Goal: Task Accomplishment & Management: Manage account settings

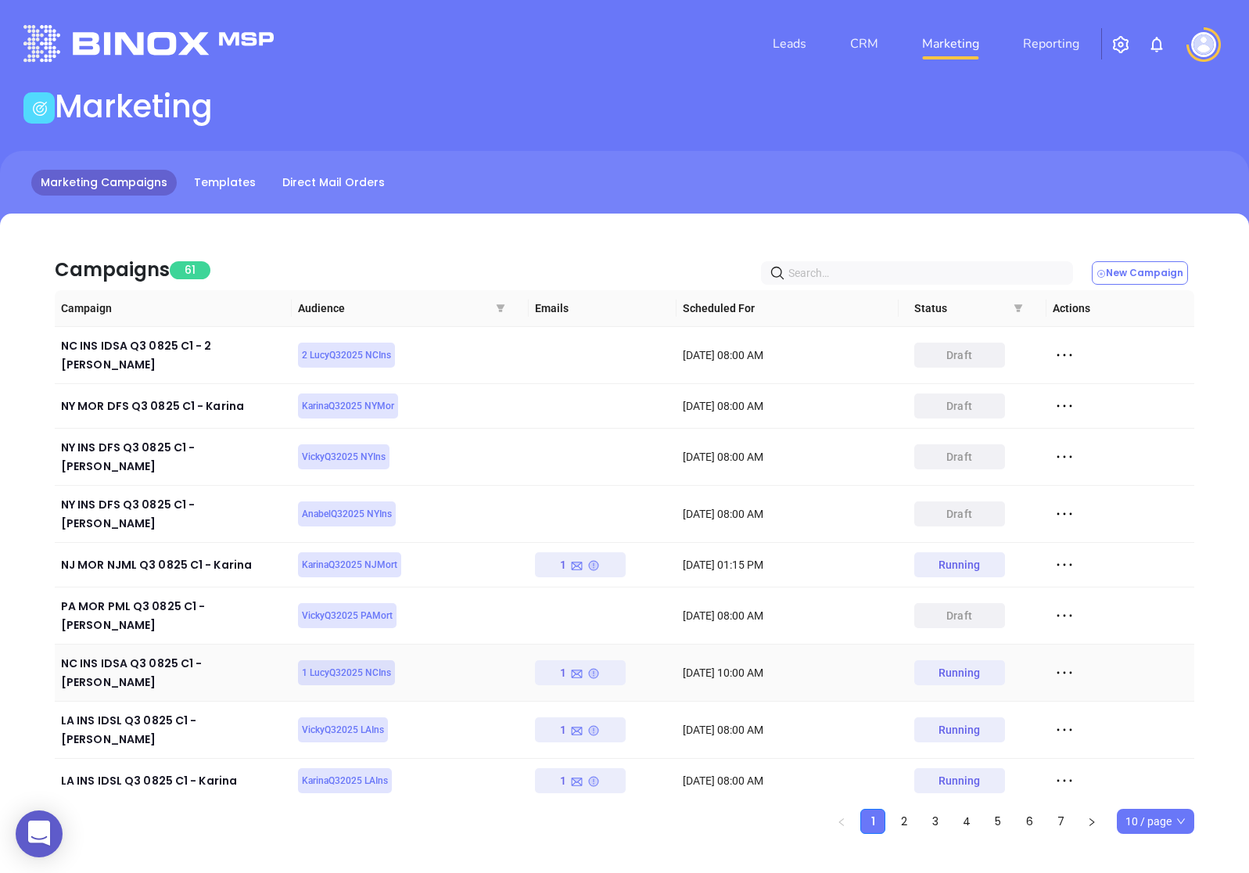
click at [1054, 661] on icon at bounding box center [1064, 672] width 23 height 23
click at [1100, 671] on div "View" at bounding box center [1137, 673] width 142 height 17
click at [867, 47] on link "CRM" at bounding box center [864, 43] width 41 height 31
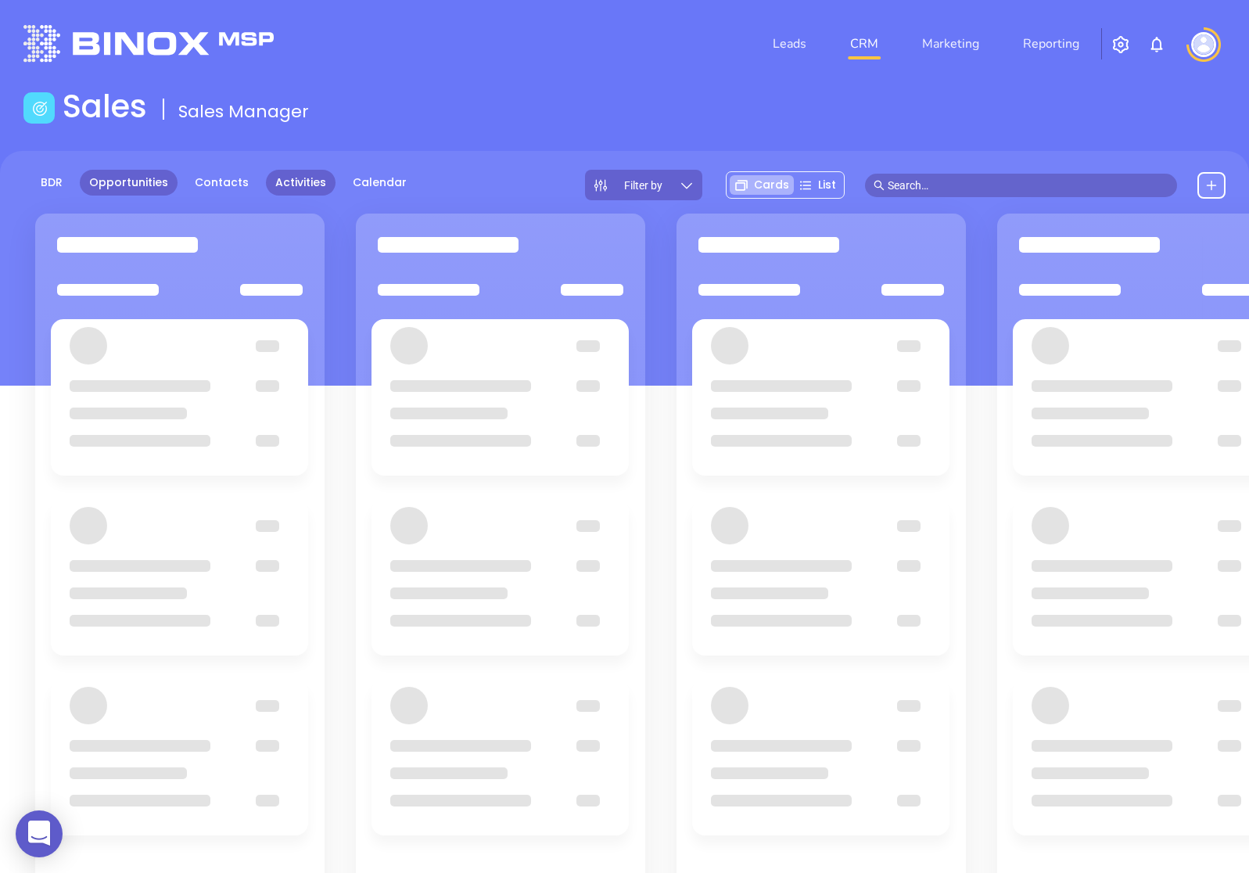
click at [273, 182] on link "Activities" at bounding box center [301, 183] width 70 height 26
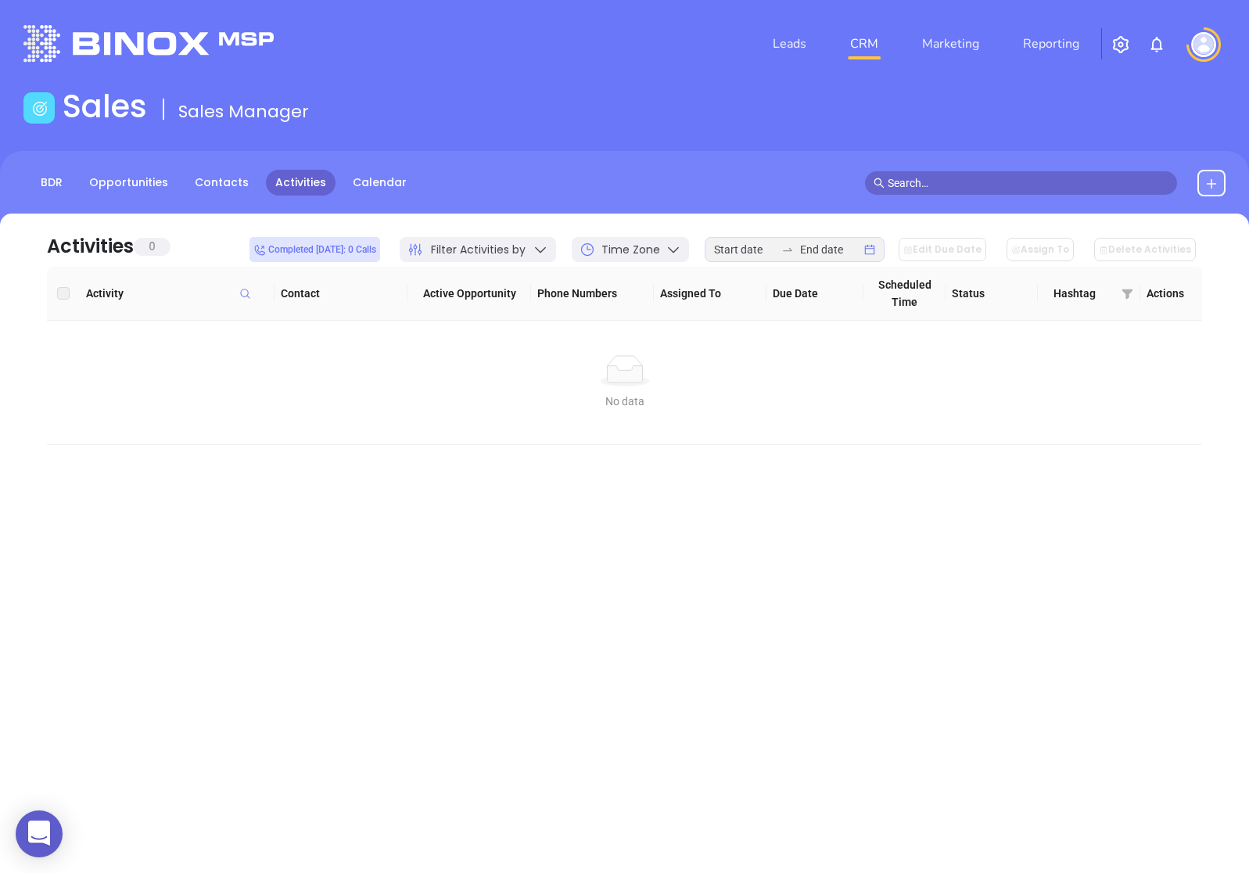
click at [544, 247] on div "Filter Activities by" at bounding box center [478, 249] width 156 height 25
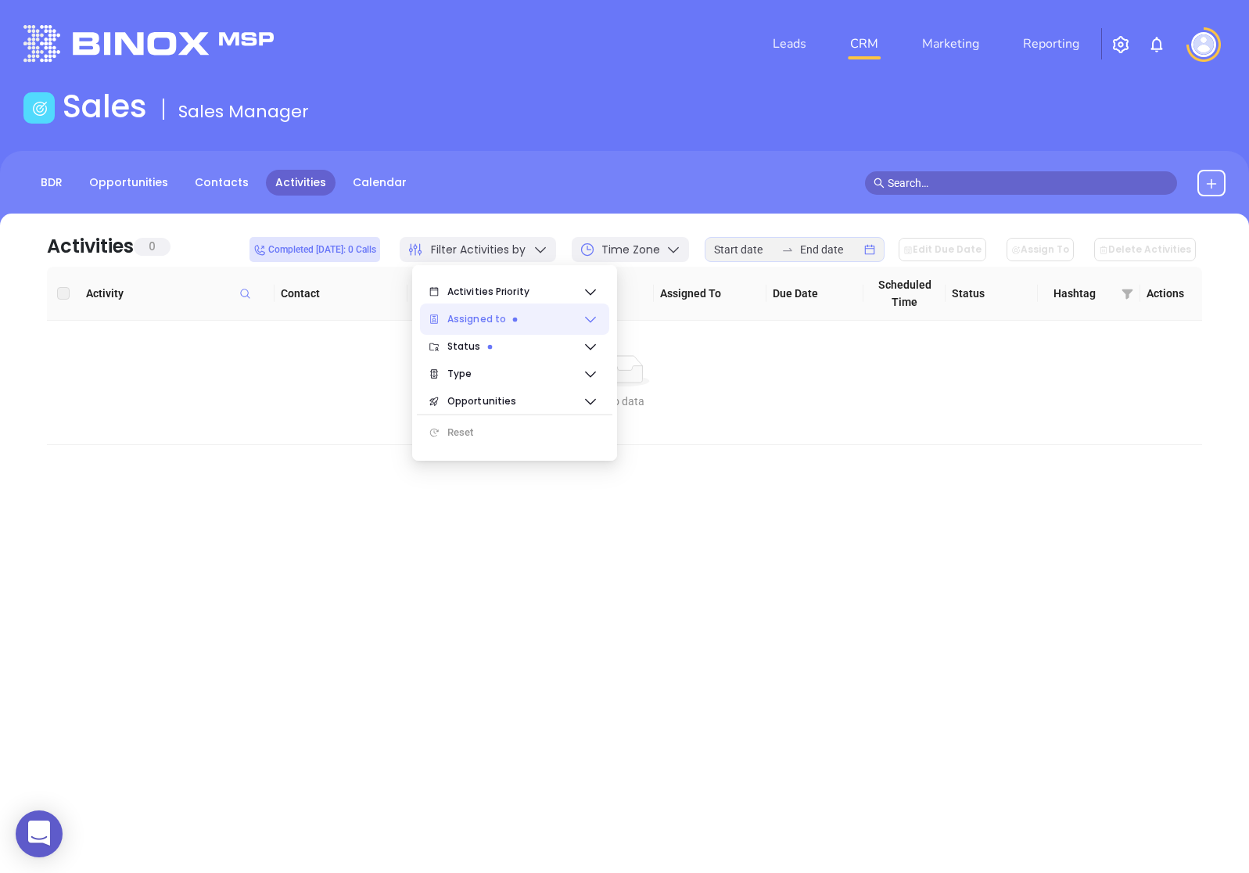
click at [583, 320] on icon at bounding box center [591, 319] width 16 height 16
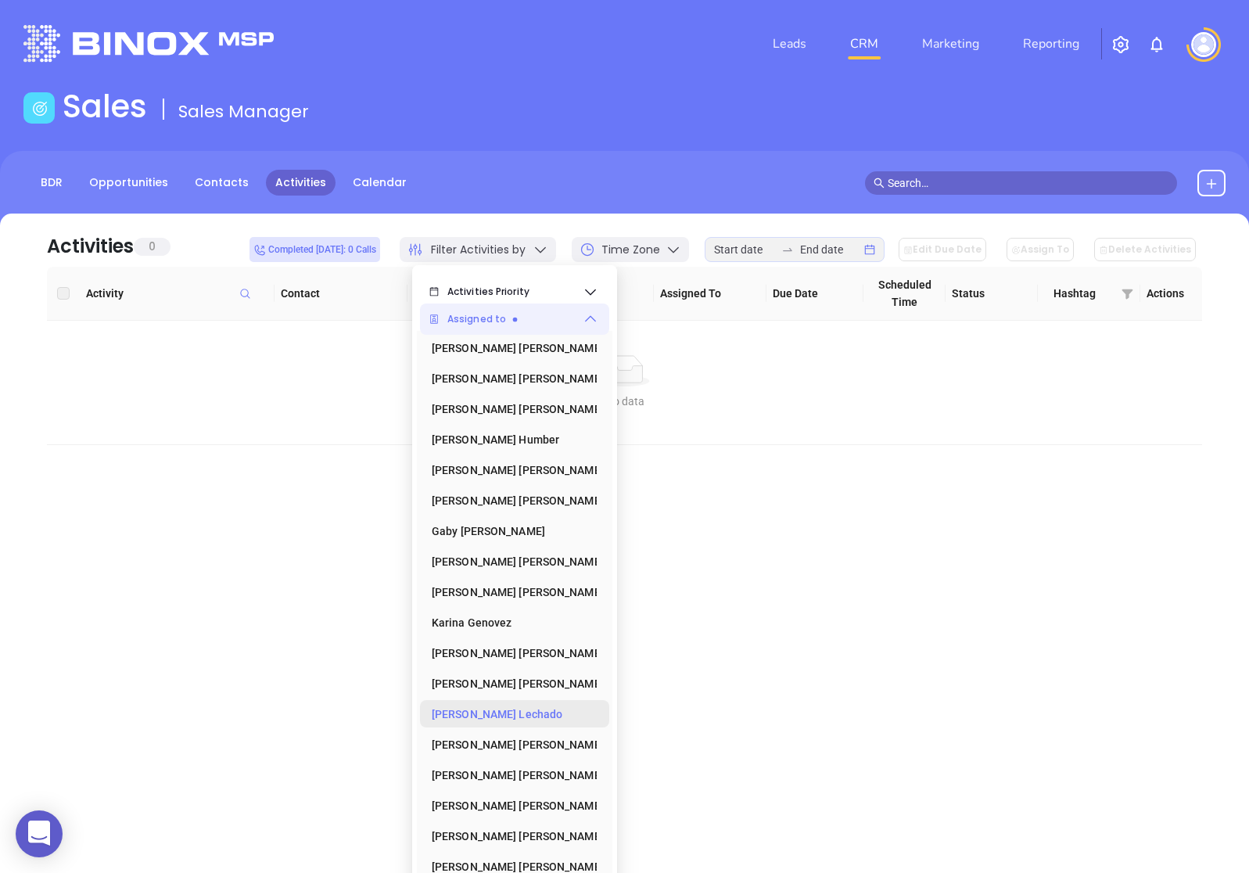
click at [485, 704] on div "[PERSON_NAME]" at bounding box center [510, 714] width 156 height 31
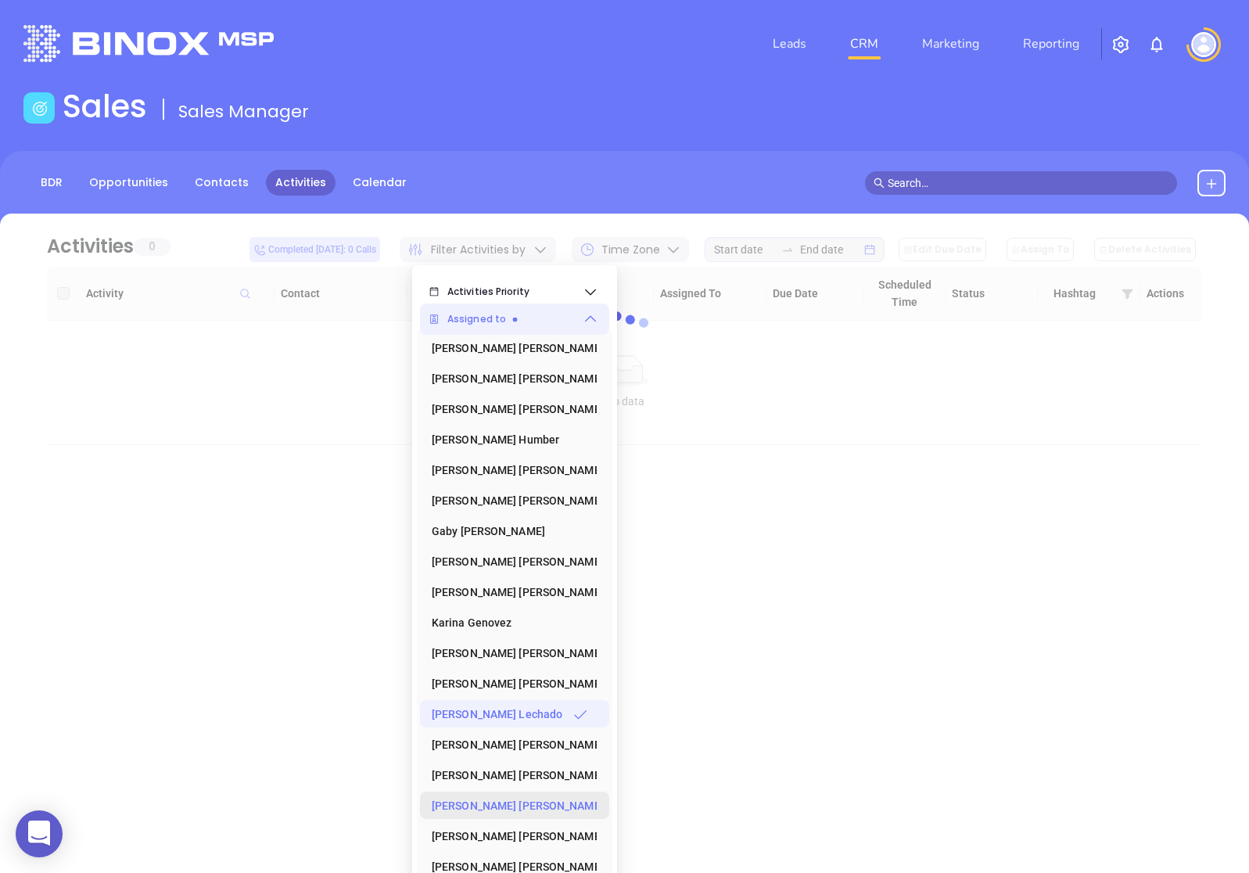
click at [451, 802] on div "[PERSON_NAME]" at bounding box center [510, 805] width 156 height 31
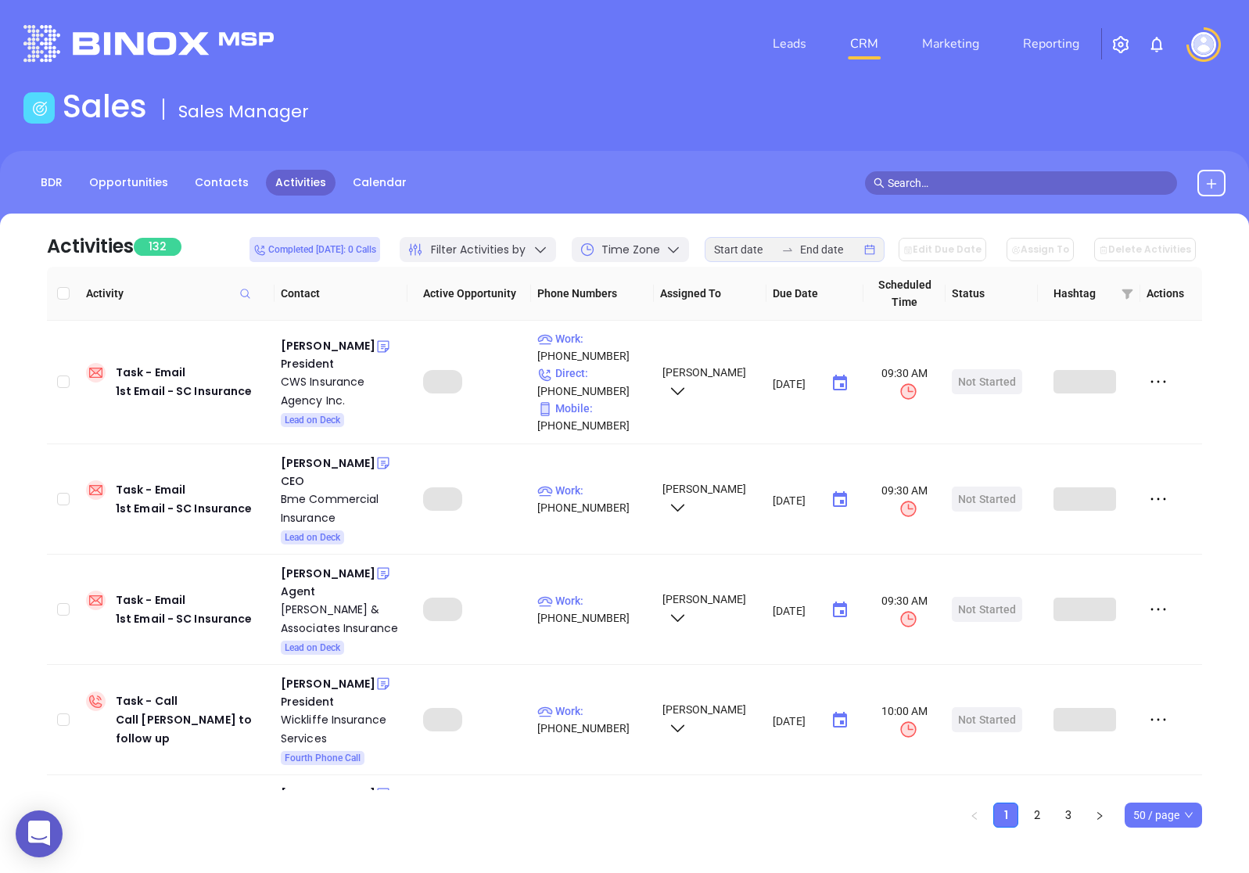
click at [711, 835] on div "Activities 132 Completed [DATE]: 0 Calls Filter Activities by Time Zone Edit Du…" at bounding box center [624, 548] width 1249 height 669
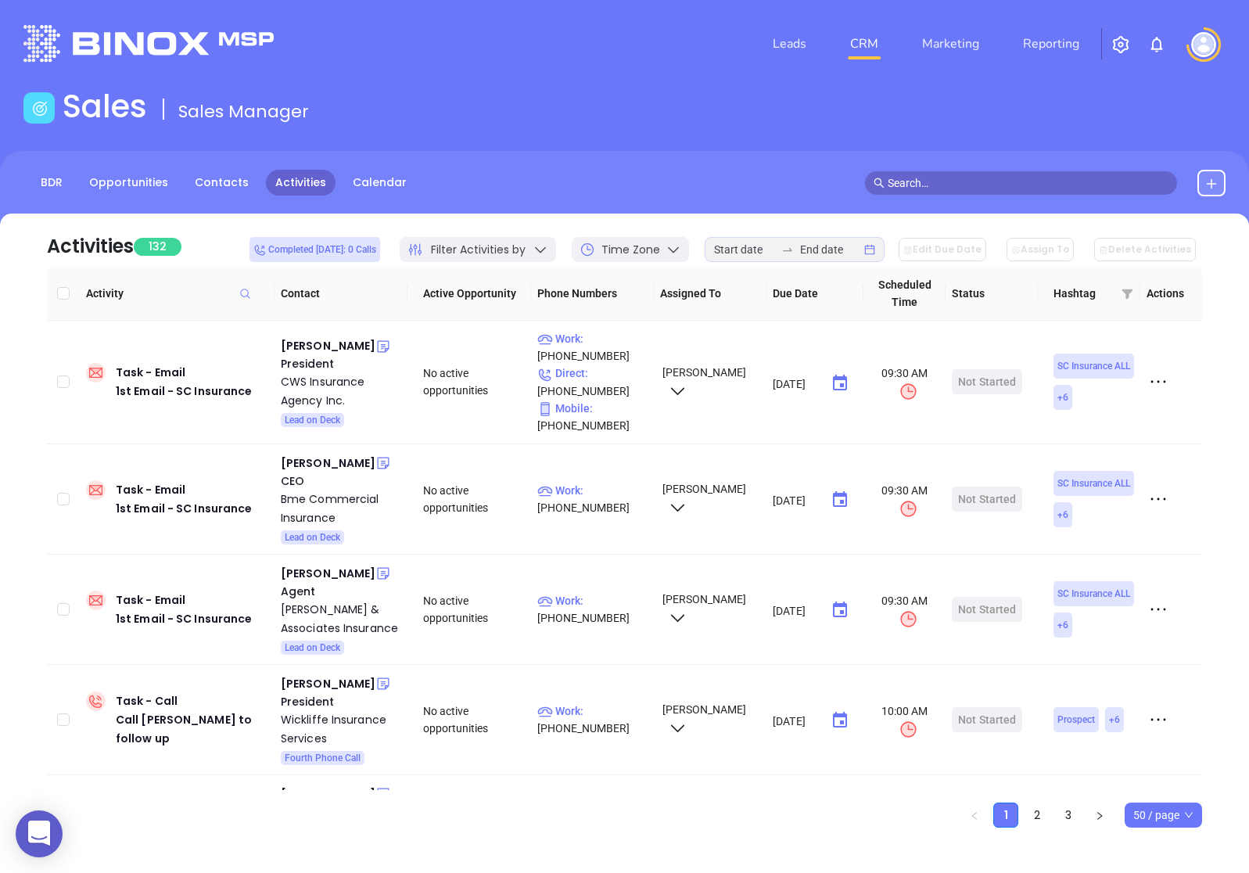
click at [1134, 816] on span "50 / page" at bounding box center [1164, 815] width 60 height 23
click at [1151, 778] on div "500 / page" at bounding box center [1163, 783] width 54 height 17
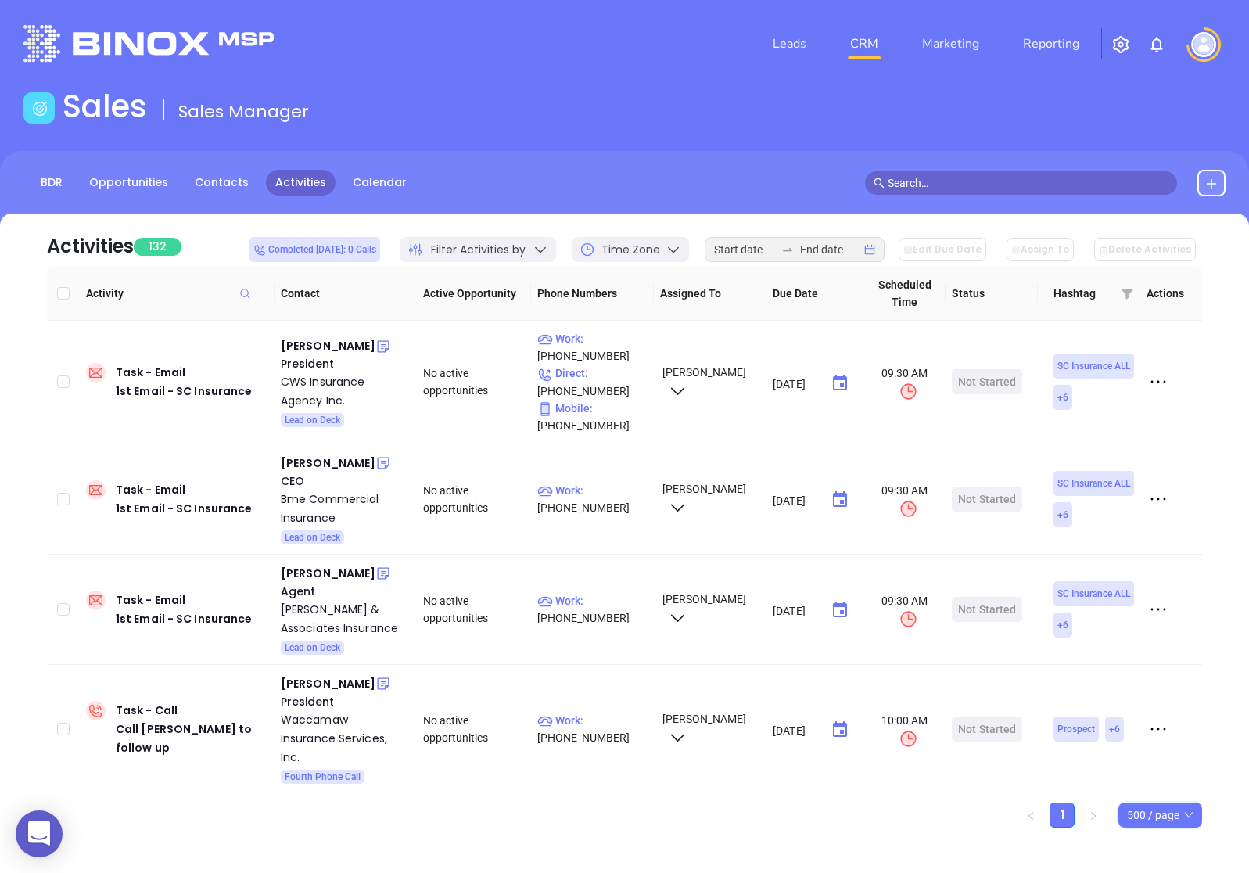
click at [521, 248] on span "Filter Activities by" at bounding box center [478, 250] width 95 height 16
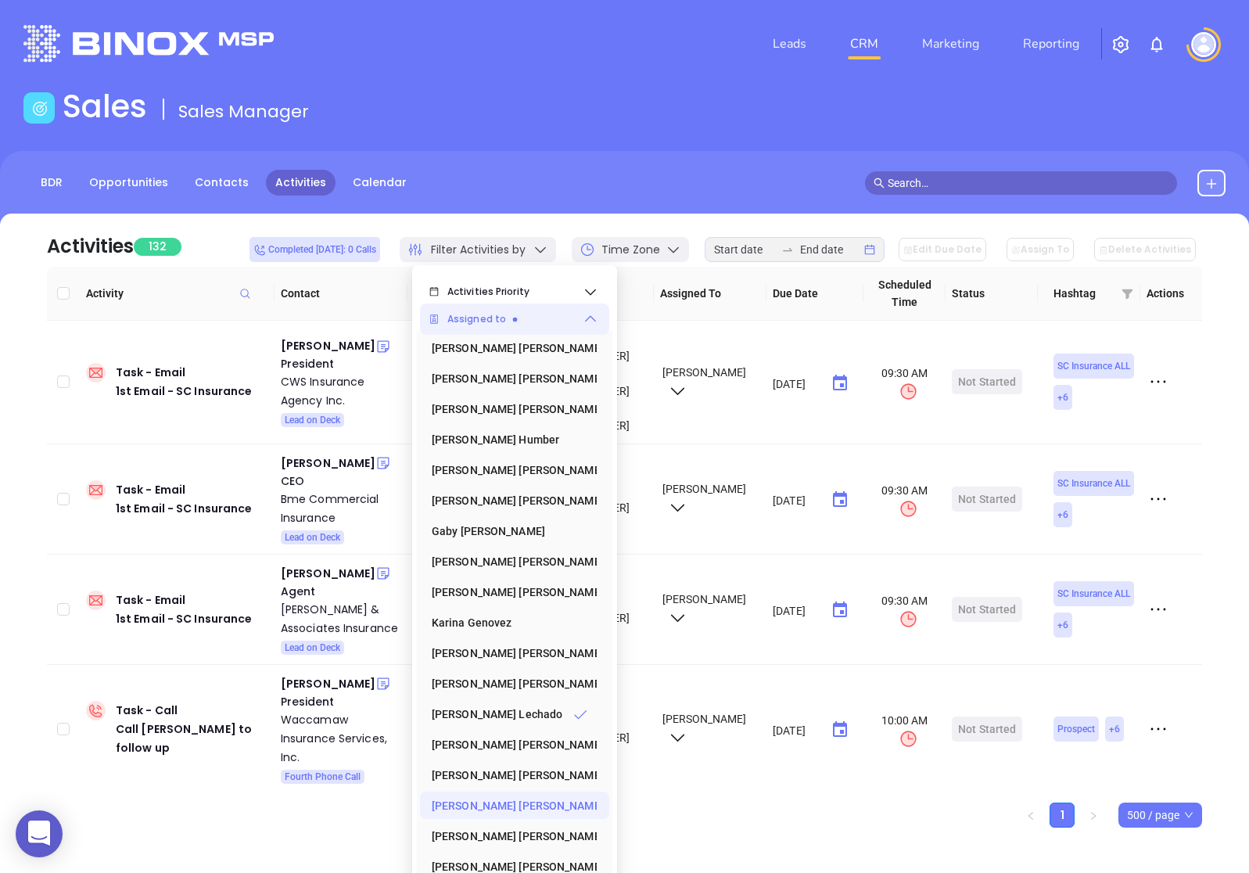
click at [555, 238] on div "Filter Activities by" at bounding box center [478, 249] width 156 height 25
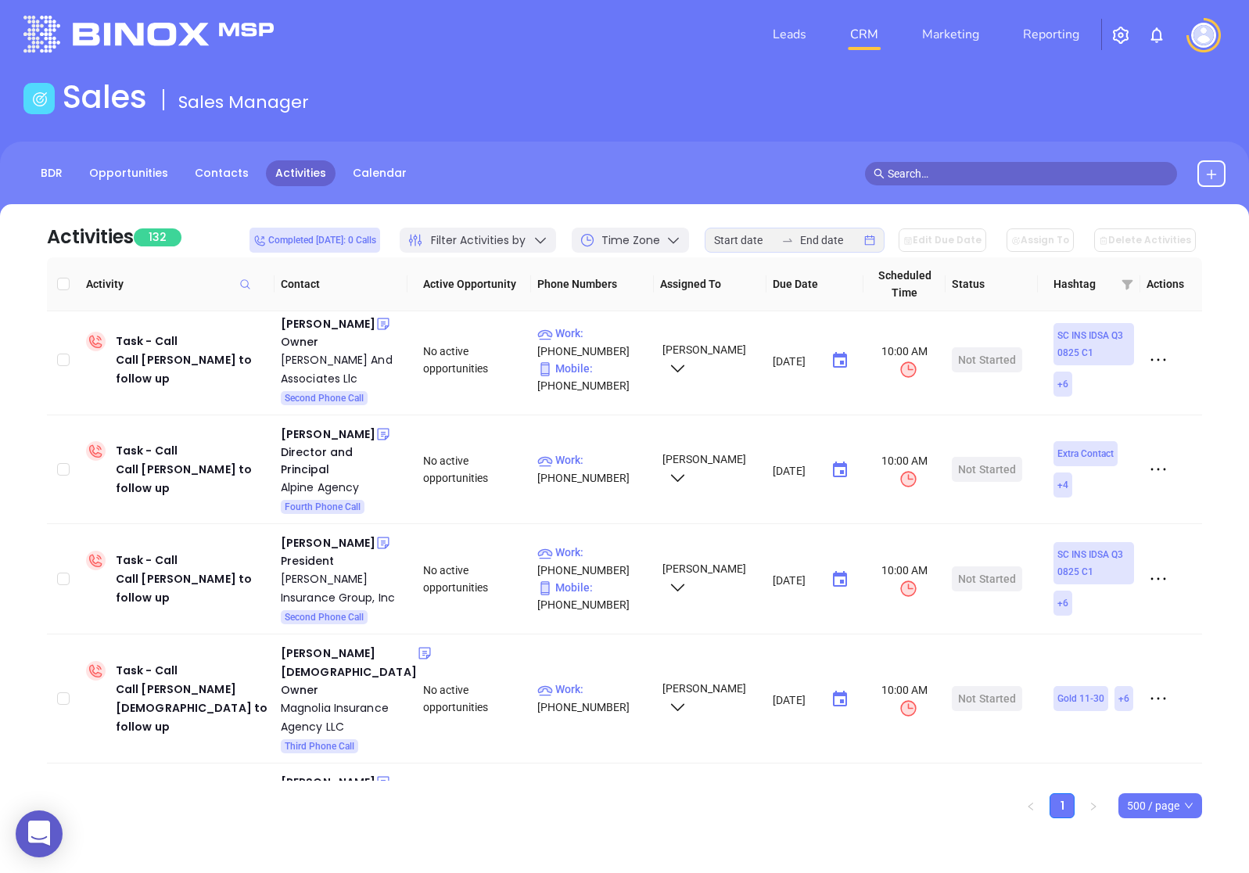
scroll to position [4909, 0]
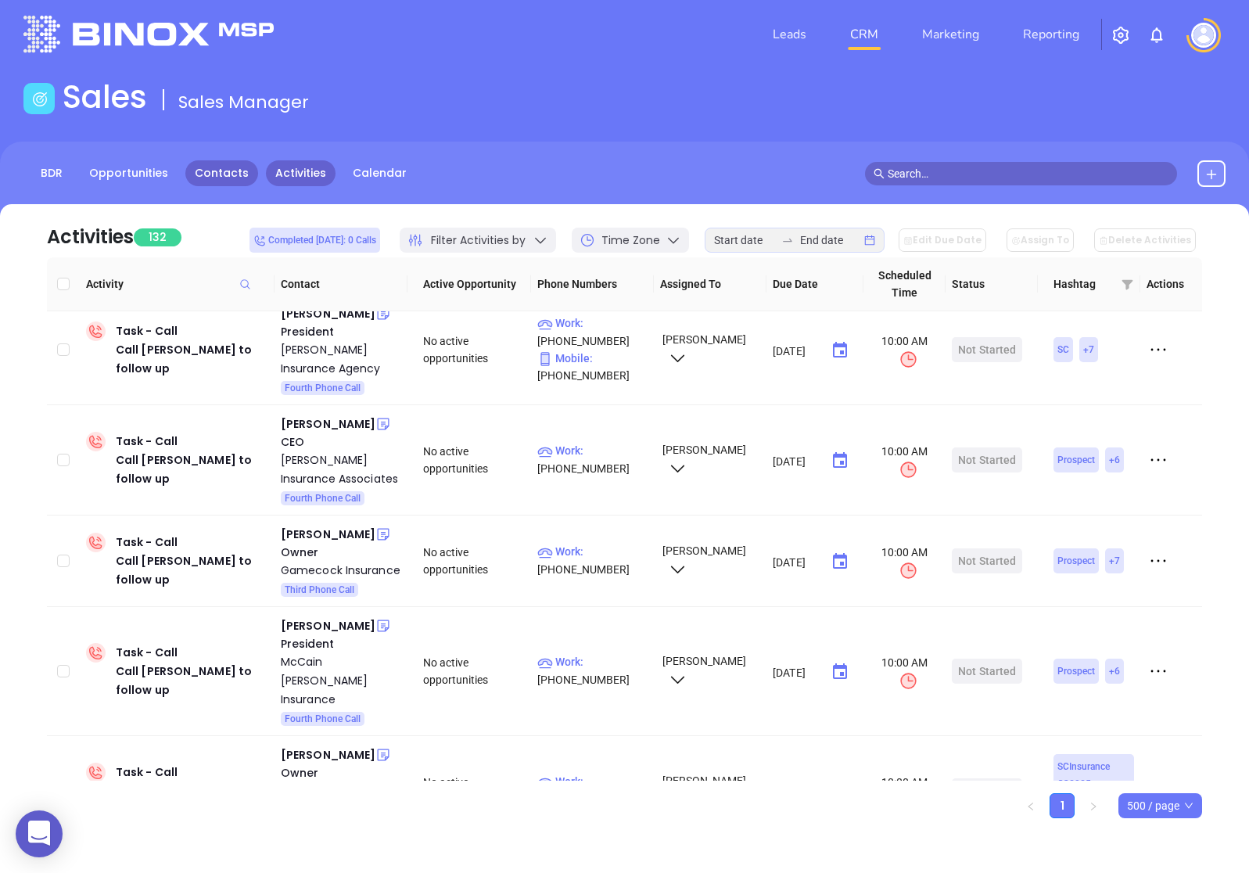
click at [222, 168] on link "Contacts" at bounding box center [221, 173] width 73 height 26
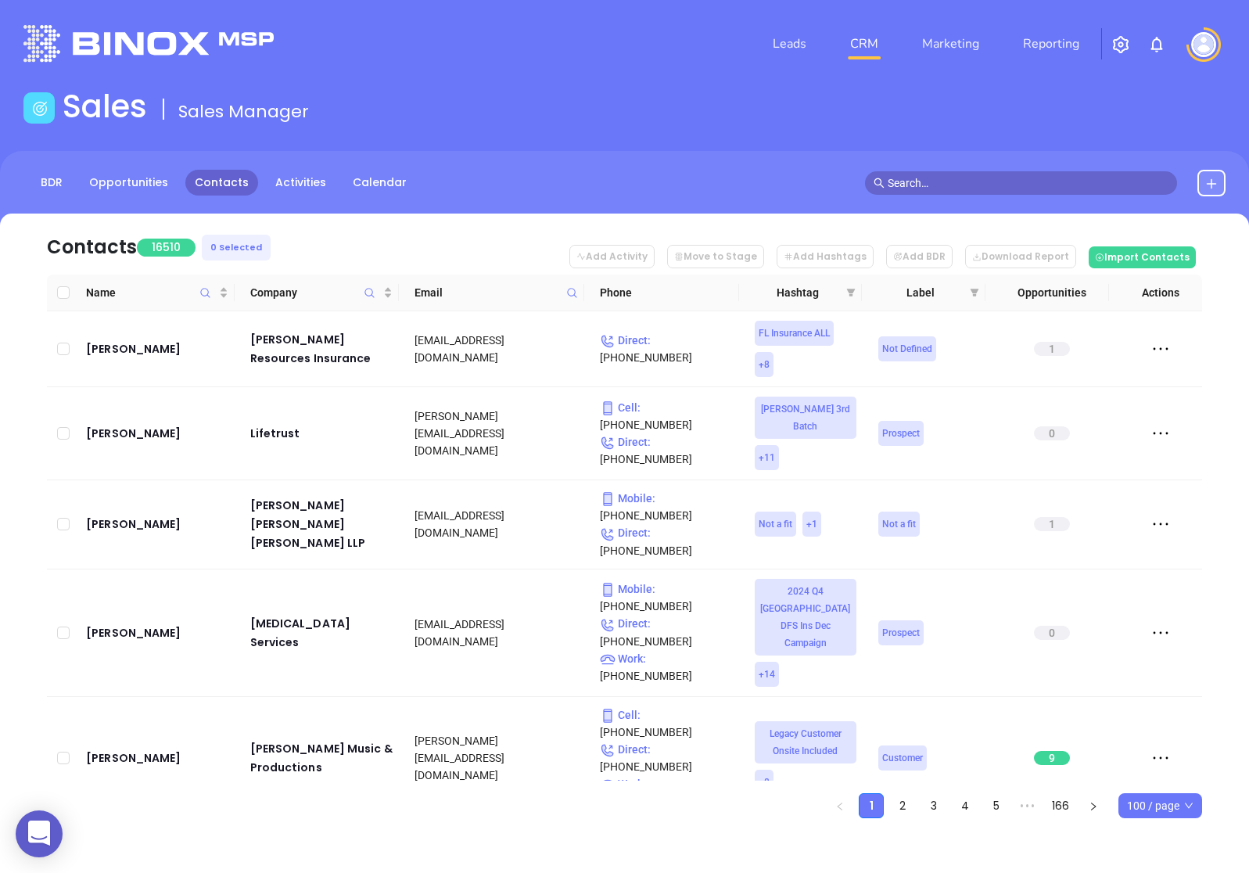
click at [1135, 804] on span "100 / page" at bounding box center [1160, 805] width 67 height 23
click at [1145, 775] on div "500 / page" at bounding box center [1160, 774] width 59 height 17
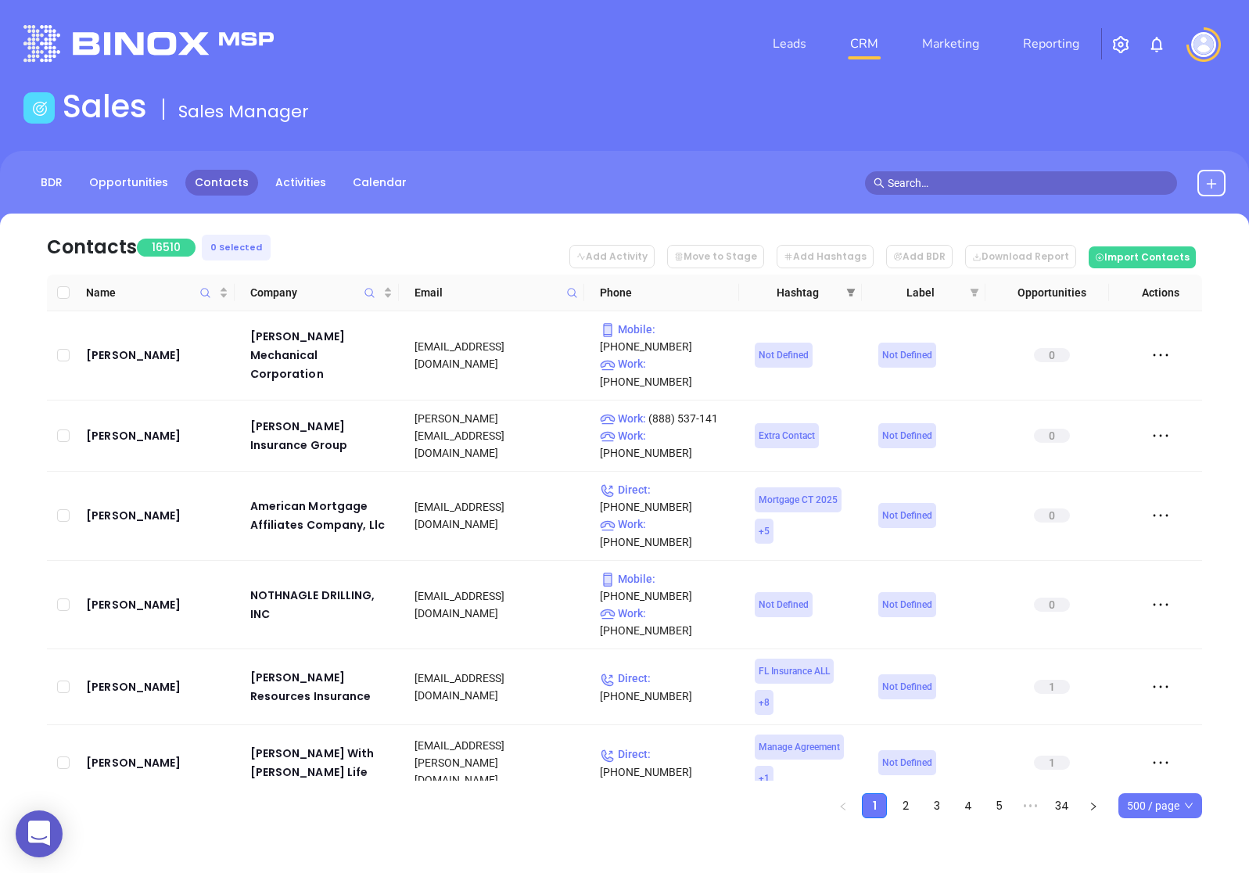
click at [854, 294] on icon "filter" at bounding box center [851, 292] width 9 height 9
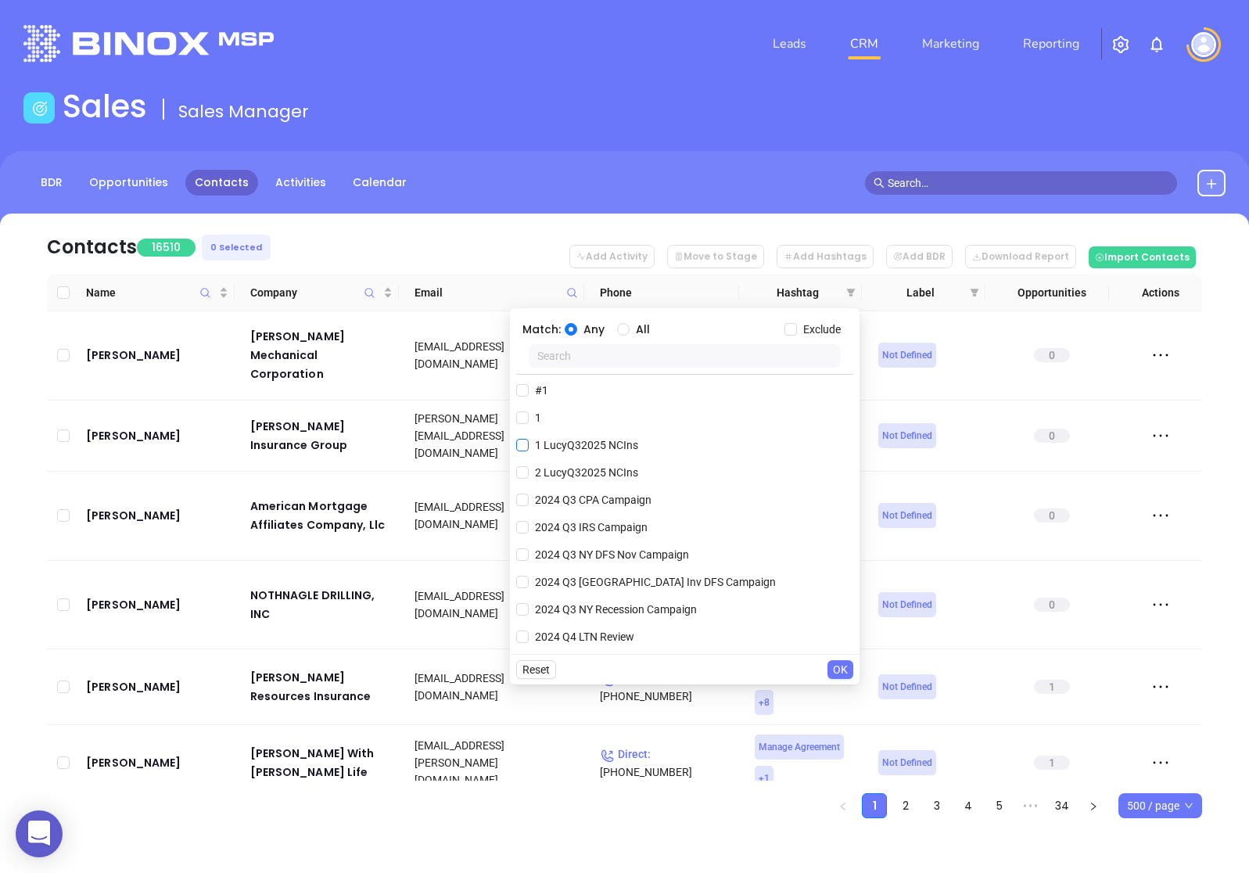
click at [532, 446] on span "1 LucyQ32025 NCIns" at bounding box center [587, 445] width 116 height 17
click at [529, 446] on input "1 LucyQ32025 NCIns" at bounding box center [522, 445] width 13 height 13
checkbox input "true"
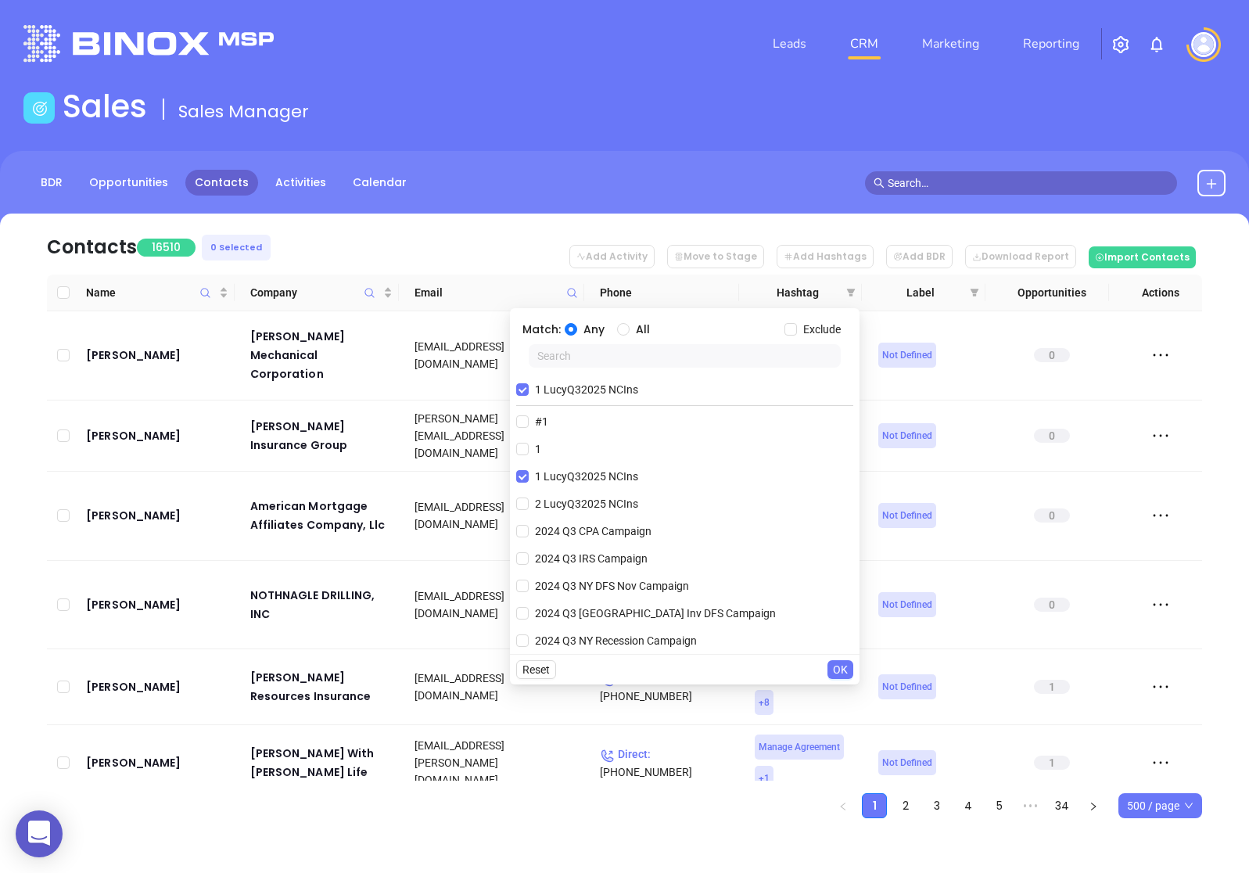
click at [831, 667] on button "OK" at bounding box center [841, 669] width 26 height 19
